Goal: Book appointment/travel/reservation

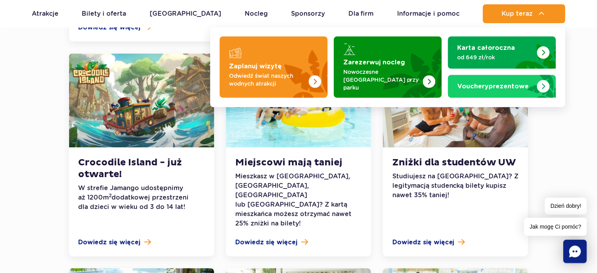
scroll to position [157, 0]
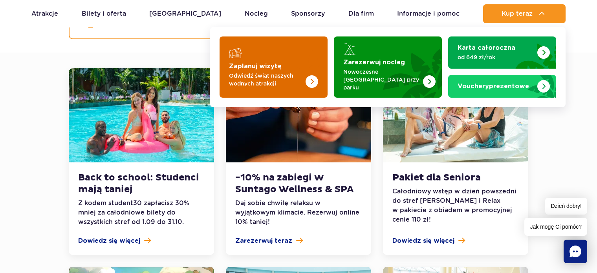
click at [262, 63] on strong "Zaplanuj wizytę" at bounding box center [255, 66] width 53 height 6
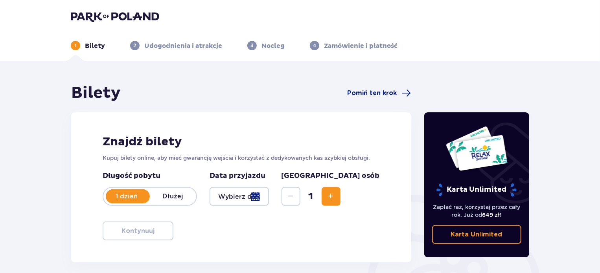
click at [269, 194] on div at bounding box center [238, 196] width 59 height 19
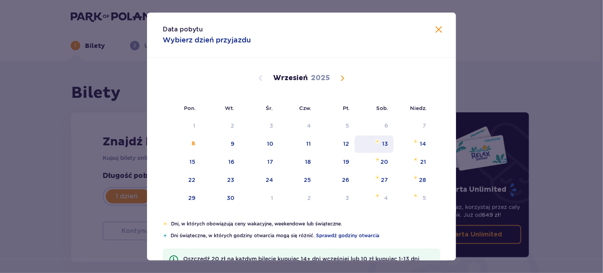
click at [374, 147] on div "13" at bounding box center [373, 144] width 39 height 17
type input "13.09.25"
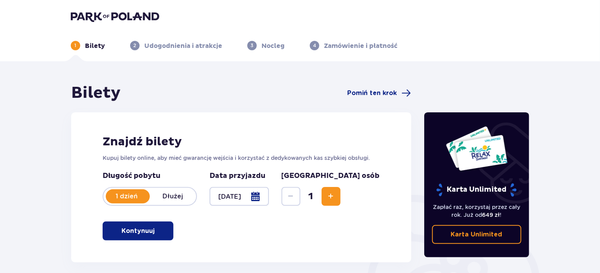
click at [269, 193] on div at bounding box center [238, 196] width 59 height 19
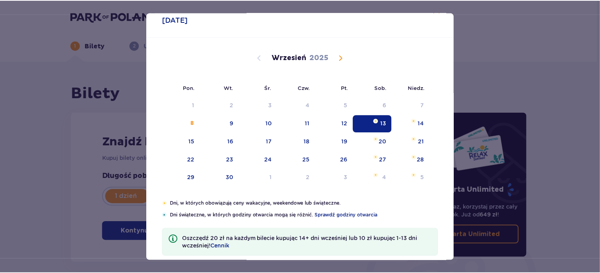
scroll to position [32, 0]
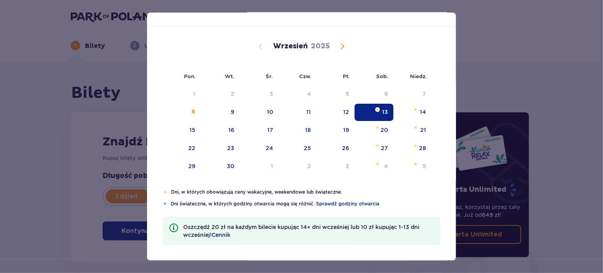
click at [563, 124] on div "Data pobytu 13.09.2025 Pon. Wt. Śr. Czw. Pt. Sob. Niedz. Sierpień 2025 28 29 30…" at bounding box center [301, 136] width 603 height 273
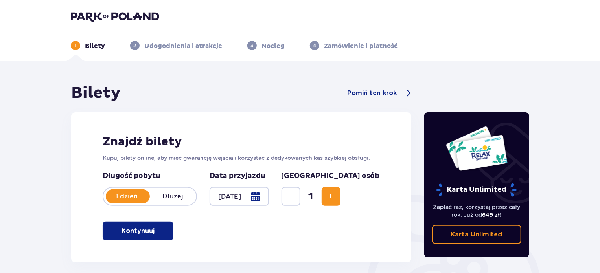
click at [336, 196] on span "Increase" at bounding box center [330, 196] width 9 height 9
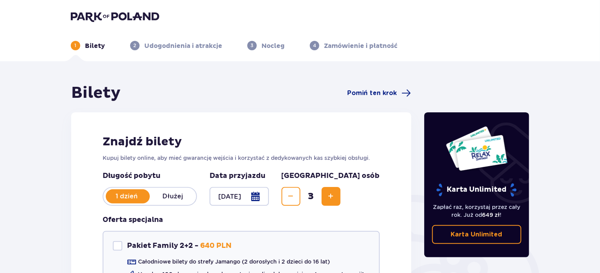
click at [336, 196] on span "Increase" at bounding box center [330, 196] width 9 height 9
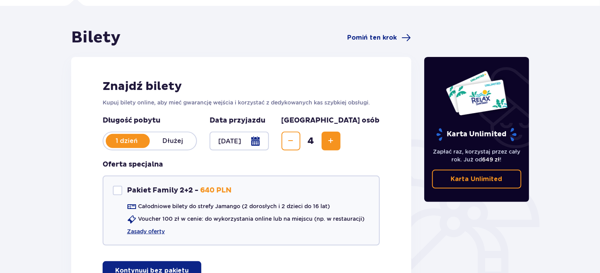
scroll to position [79, 0]
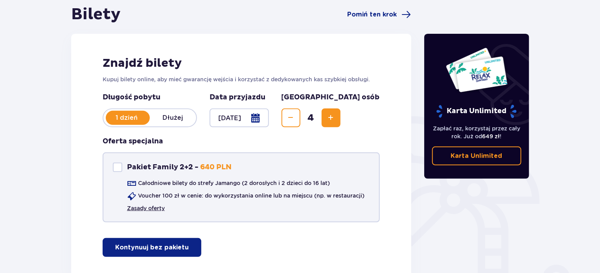
click at [161, 209] on link "Zasady oferty" at bounding box center [146, 208] width 38 height 8
click at [122, 245] on p "Kontynuuj bez pakietu" at bounding box center [151, 247] width 73 height 9
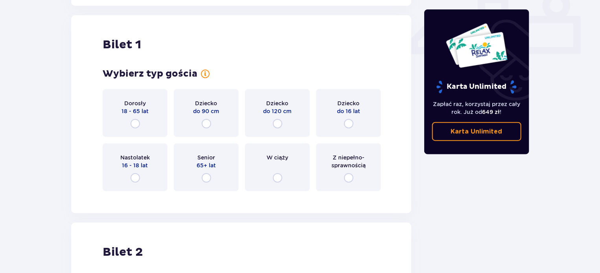
scroll to position [357, 0]
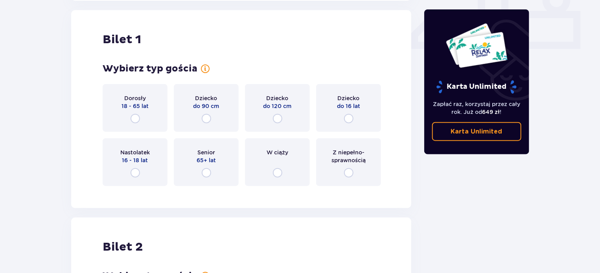
click at [148, 116] on div "Dorosły 18 - 65 lat" at bounding box center [135, 108] width 65 height 48
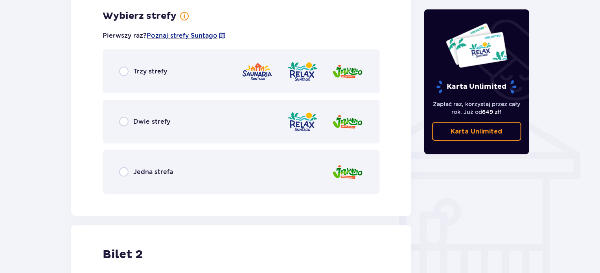
scroll to position [548, 0]
click at [130, 125] on div "Dwie strefy" at bounding box center [144, 121] width 51 height 9
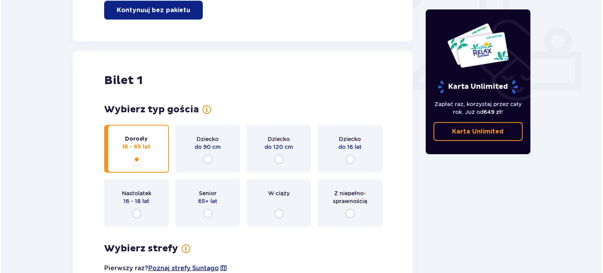
scroll to position [512, 0]
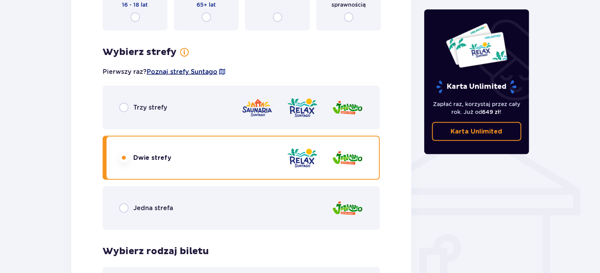
click at [183, 72] on span "Poznaj strefy Suntago" at bounding box center [182, 72] width 71 height 9
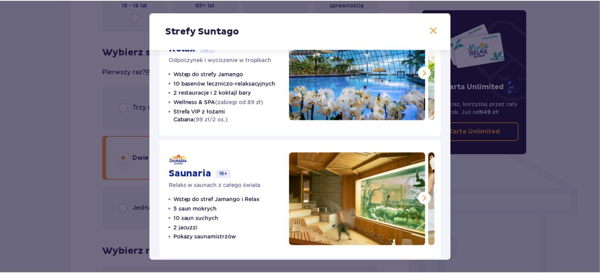
scroll to position [178, 0]
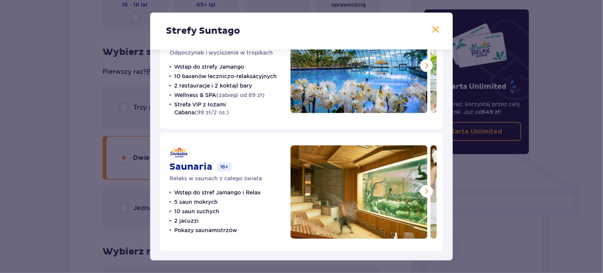
click at [427, 25] on div "Strefy Suntago" at bounding box center [301, 31] width 303 height 37
click at [433, 27] on span at bounding box center [435, 29] width 9 height 9
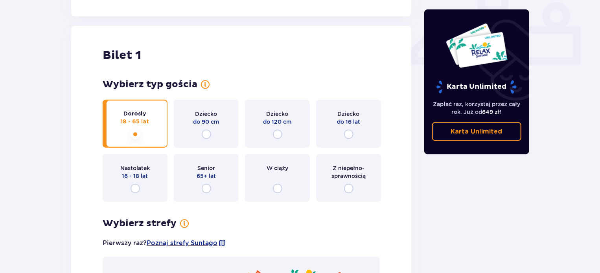
scroll to position [198, 0]
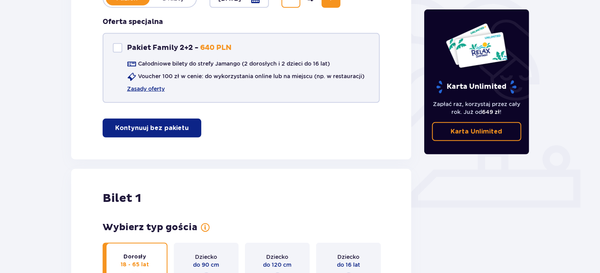
click at [116, 50] on div at bounding box center [117, 47] width 9 height 9
checkbox input "true"
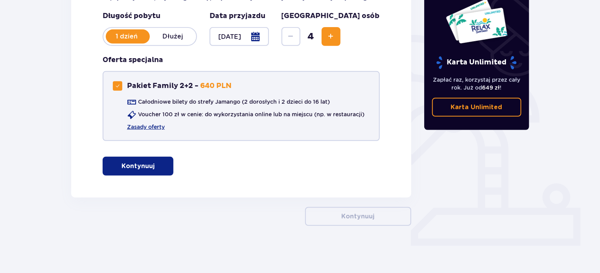
scroll to position [160, 0]
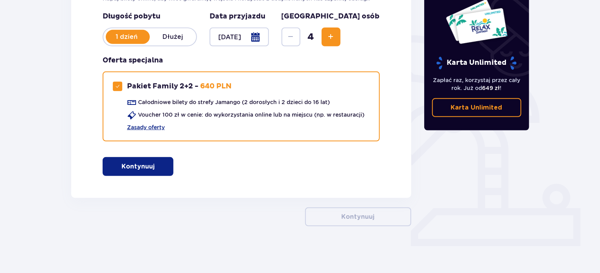
click at [156, 168] on span "button" at bounding box center [155, 166] width 9 height 9
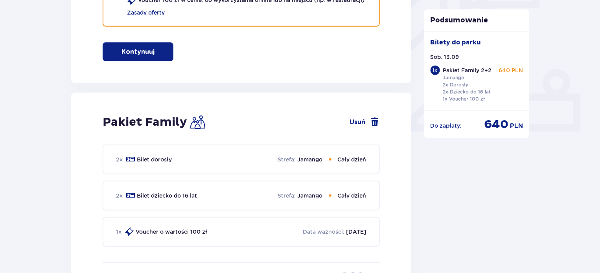
scroll to position [273, 0]
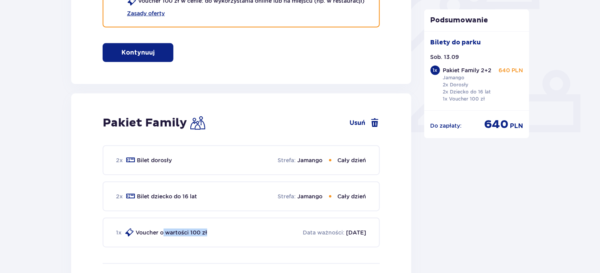
drag, startPoint x: 163, startPoint y: 229, endPoint x: 206, endPoint y: 233, distance: 43.8
click at [206, 233] on p "Voucher o wartości 100 zł" at bounding box center [172, 233] width 72 height 8
click at [211, 234] on div "1 x Voucher o wartości 100 zł Data ważności : 08.09.2026" at bounding box center [241, 233] width 277 height 30
drag, startPoint x: 216, startPoint y: 226, endPoint x: 133, endPoint y: 233, distance: 83.2
click at [133, 233] on div "1 x Voucher o wartości 100 zł Data ważności : 08.09.2026" at bounding box center [241, 233] width 277 height 30
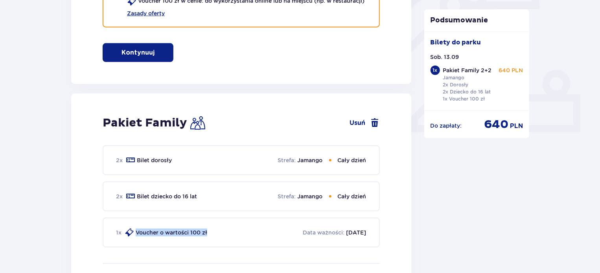
click at [152, 233] on p "Voucher o wartości 100 zł" at bounding box center [172, 233] width 72 height 8
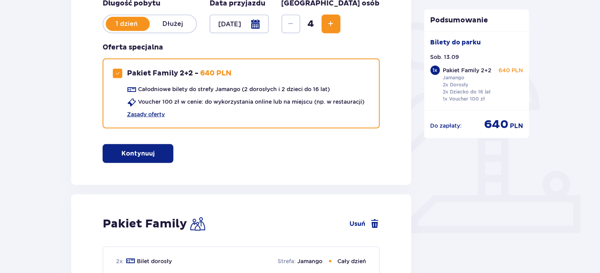
scroll to position [77, 0]
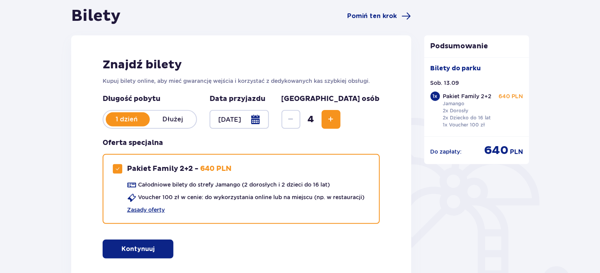
click at [152, 244] on span "button" at bounding box center [155, 248] width 9 height 9
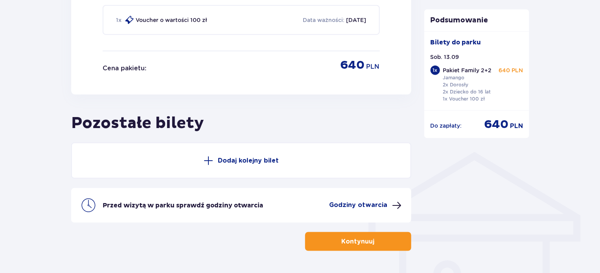
scroll to position [509, 0]
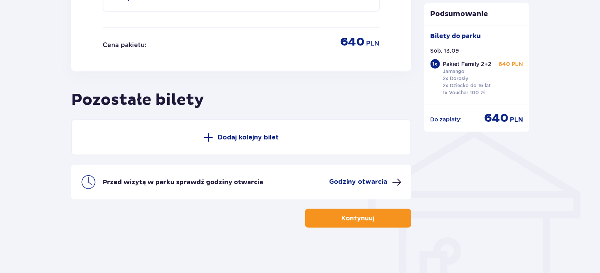
click at [345, 181] on p "Godziny otwarcia" at bounding box center [358, 182] width 58 height 9
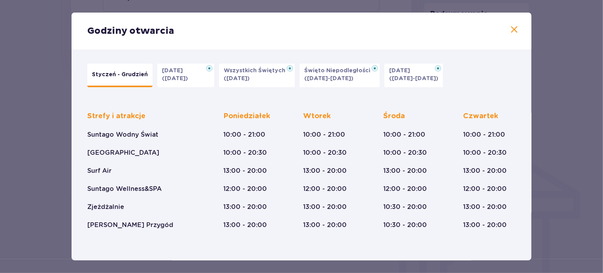
click at [515, 30] on span at bounding box center [513, 29] width 9 height 9
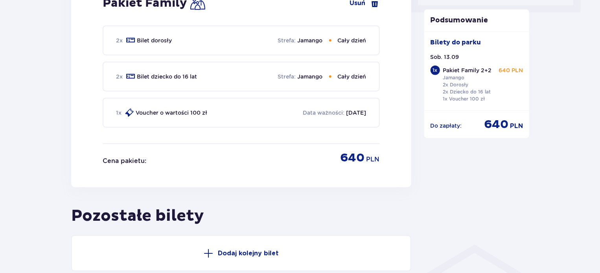
scroll to position [391, 0]
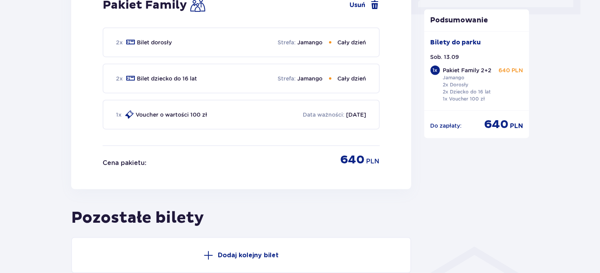
drag, startPoint x: 356, startPoint y: 113, endPoint x: 375, endPoint y: 113, distance: 18.9
click at [375, 113] on div "1 x Voucher o wartości 100 zł Data ważności : 08.09.2026" at bounding box center [241, 115] width 277 height 30
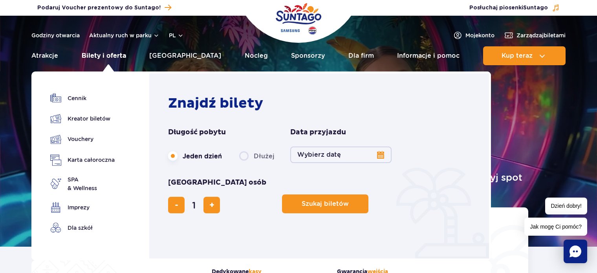
click at [119, 54] on link "Bilety i oferta" at bounding box center [104, 55] width 44 height 19
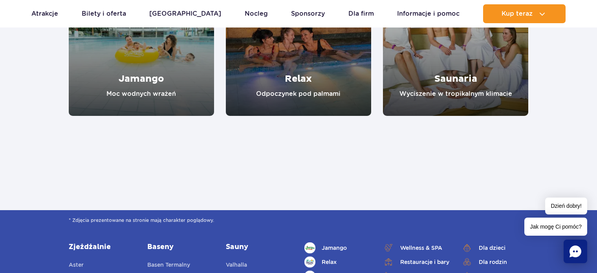
scroll to position [746, 0]
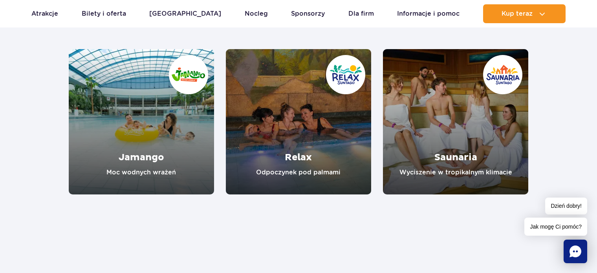
click at [323, 147] on link "Relax" at bounding box center [298, 121] width 145 height 145
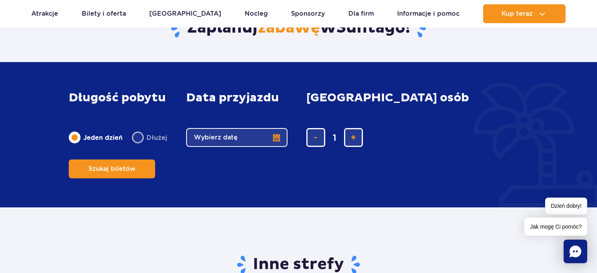
scroll to position [1296, 0]
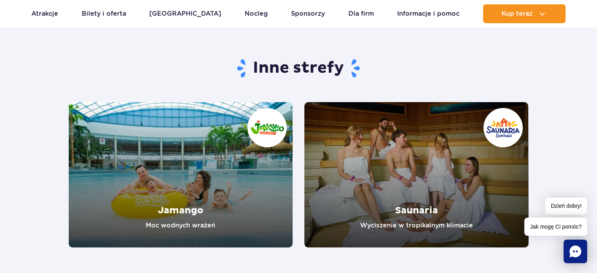
click at [253, 173] on link "Jamango" at bounding box center [181, 174] width 224 height 145
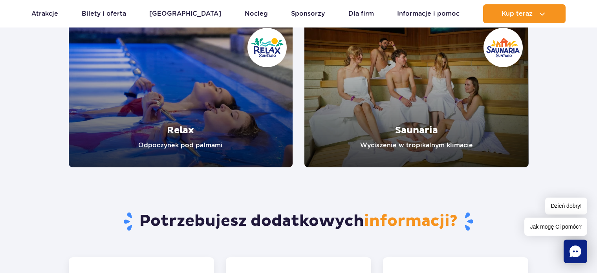
scroll to position [1611, 0]
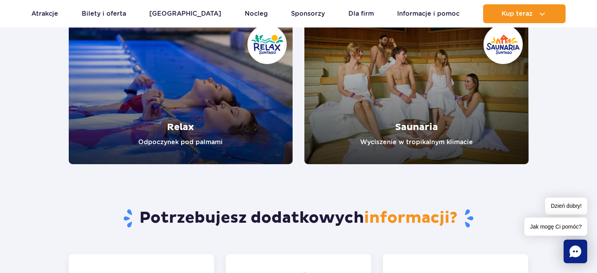
click at [215, 139] on link "Relax" at bounding box center [181, 91] width 224 height 145
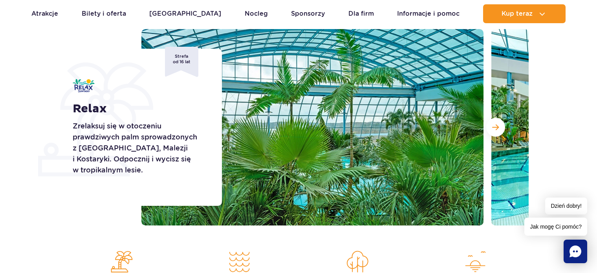
scroll to position [79, 0]
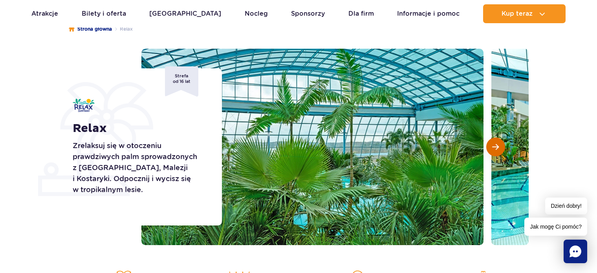
click at [498, 149] on span "Następny slajd" at bounding box center [495, 146] width 7 height 7
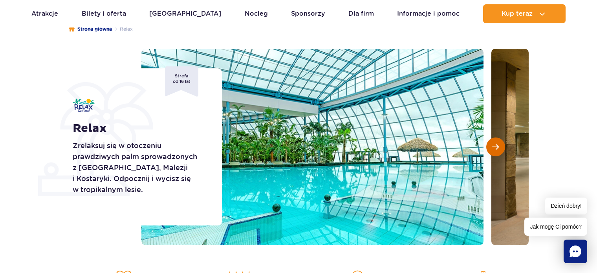
click at [498, 149] on span "Następny slajd" at bounding box center [495, 146] width 7 height 7
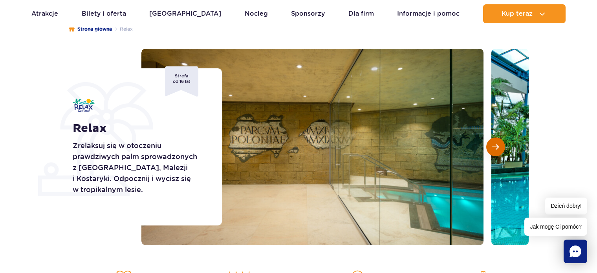
click at [498, 149] on span "Następny slajd" at bounding box center [495, 146] width 7 height 7
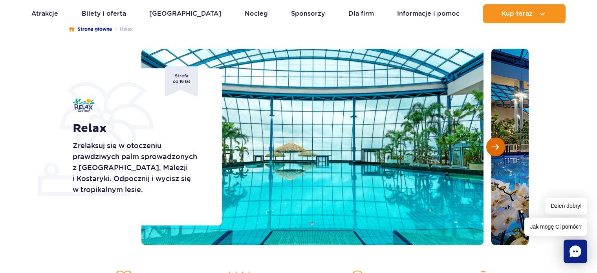
click at [498, 149] on span "Następny slajd" at bounding box center [495, 146] width 7 height 7
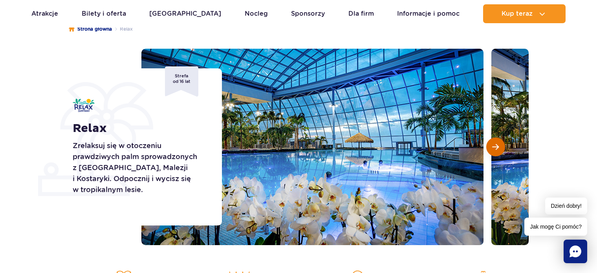
click at [498, 149] on span "Następny slajd" at bounding box center [495, 146] width 7 height 7
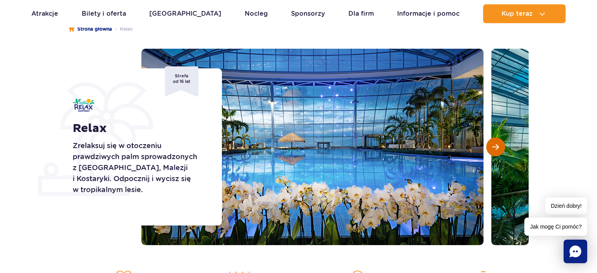
click at [498, 149] on span "Następny slajd" at bounding box center [495, 146] width 7 height 7
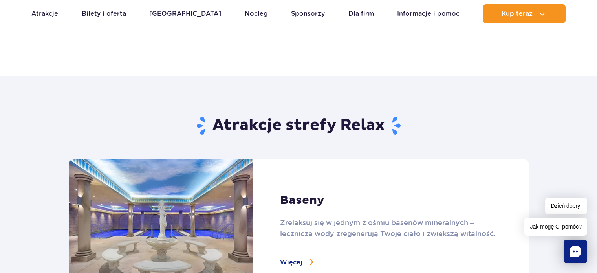
scroll to position [471, 0]
